Goal: Navigation & Orientation: Find specific page/section

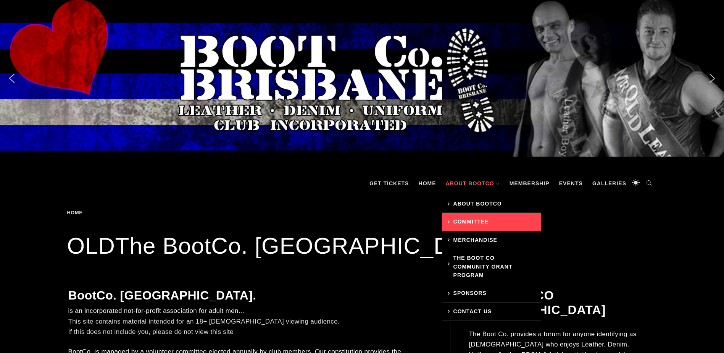
click at [474, 219] on link "Committee" at bounding box center [491, 222] width 99 height 18
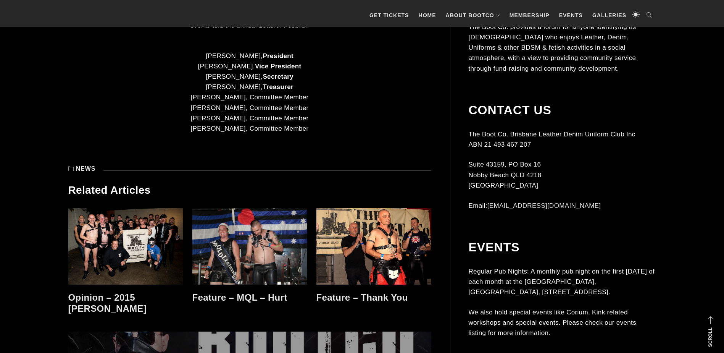
scroll to position [344, 0]
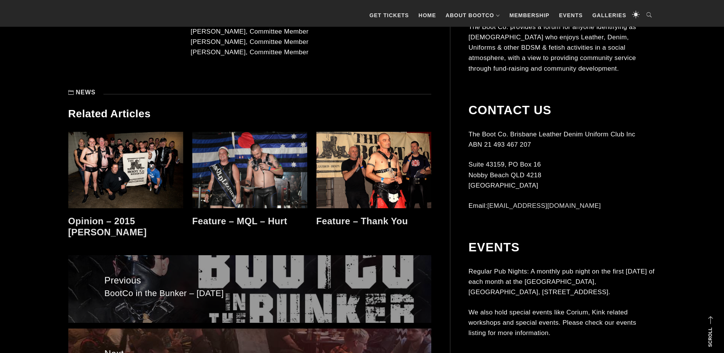
click at [109, 163] on link at bounding box center [125, 170] width 115 height 76
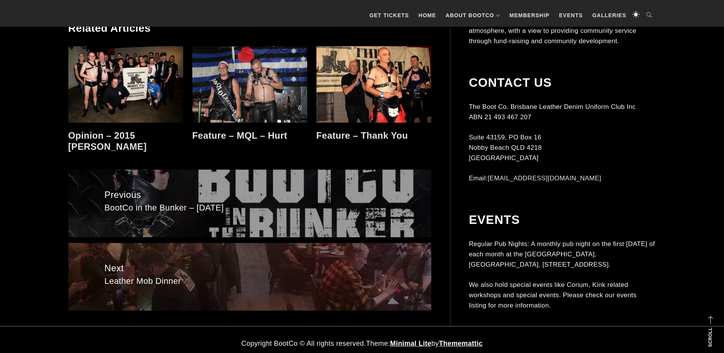
scroll to position [437, 0]
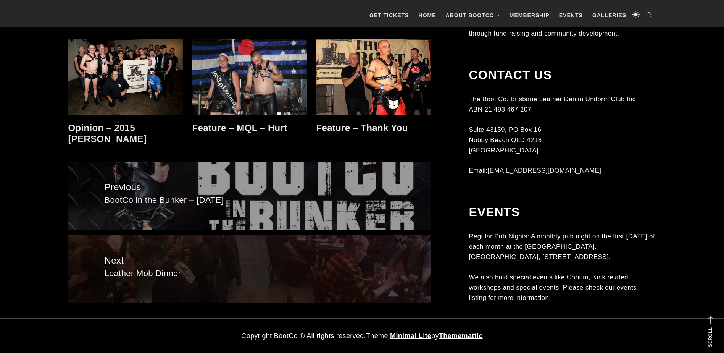
click at [163, 275] on span "Leather Mob Dinner" at bounding box center [250, 273] width 291 height 11
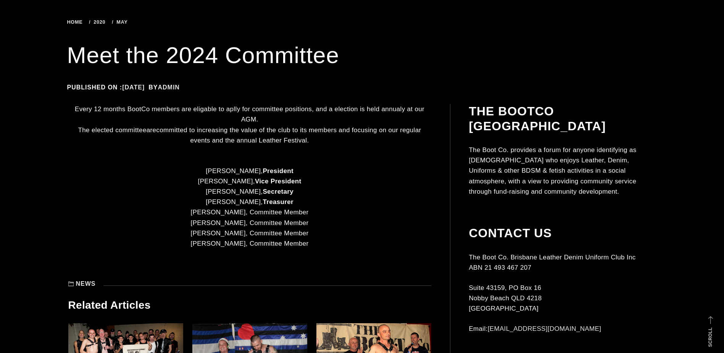
scroll to position [55, 0]
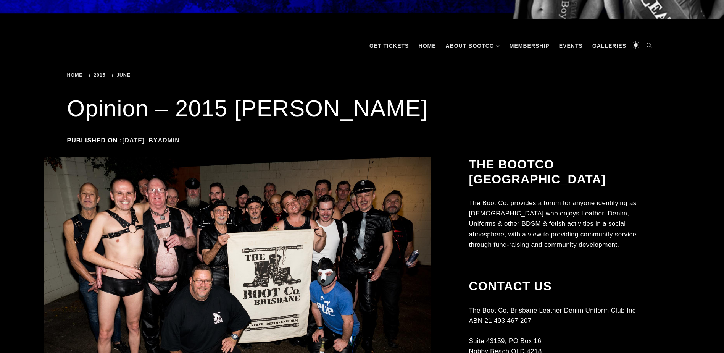
scroll to position [153, 0]
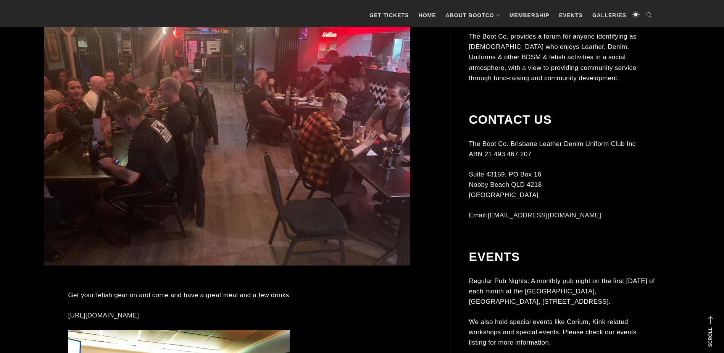
scroll to position [267, 0]
